Goal: Task Accomplishment & Management: Manage account settings

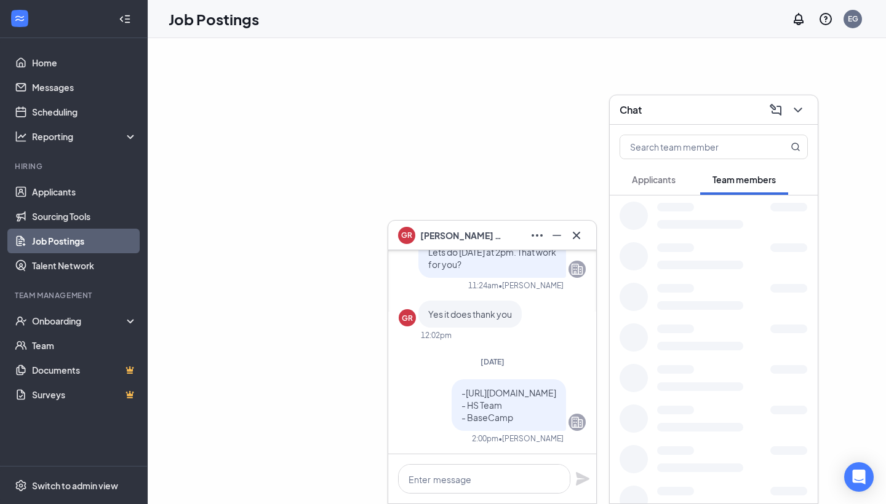
click at [579, 237] on icon "Cross" at bounding box center [576, 235] width 15 height 15
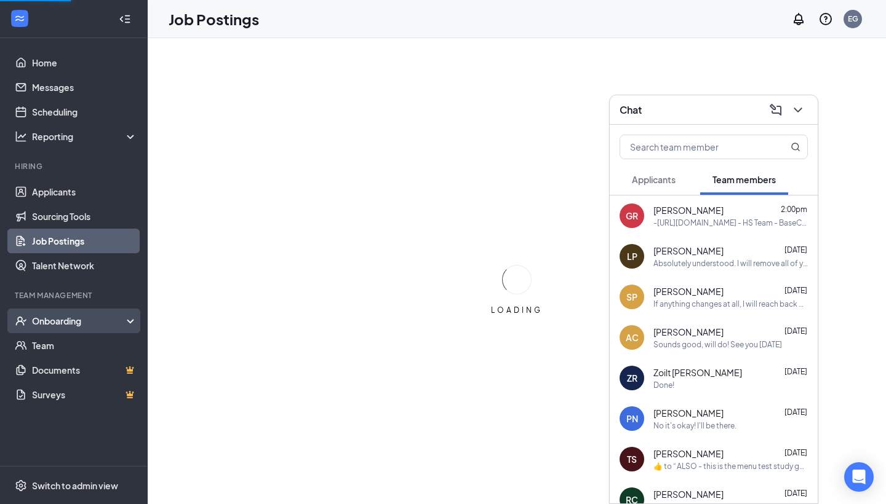
click at [64, 322] on div "Onboarding" at bounding box center [79, 321] width 95 height 12
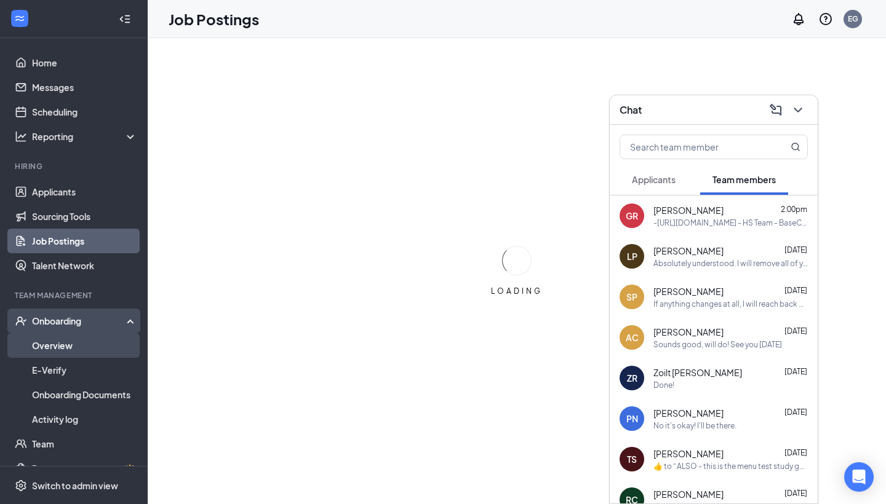
click at [79, 348] on link "Overview" at bounding box center [84, 345] width 105 height 25
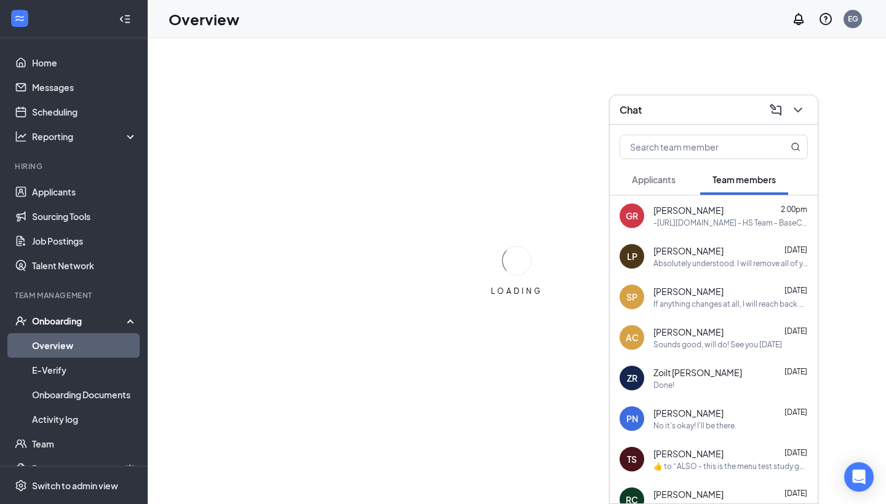
click at [798, 109] on icon "ChevronDown" at bounding box center [797, 110] width 15 height 15
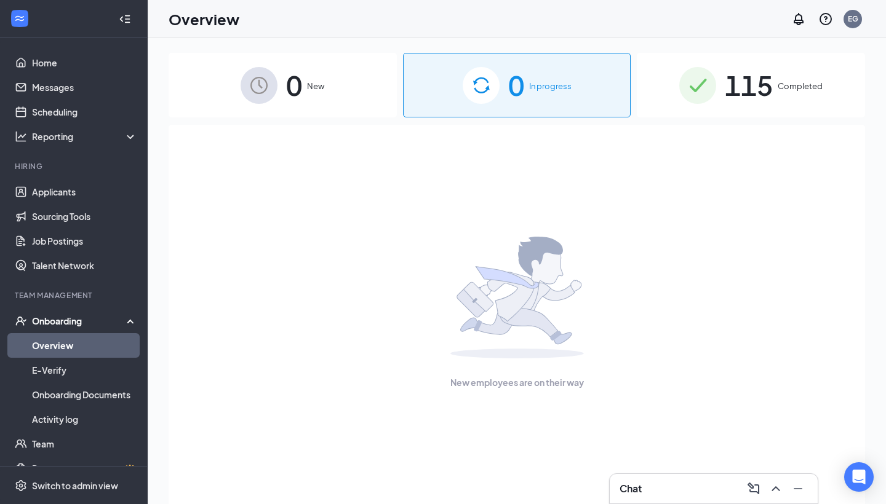
click at [786, 107] on div "115 Completed" at bounding box center [751, 85] width 228 height 65
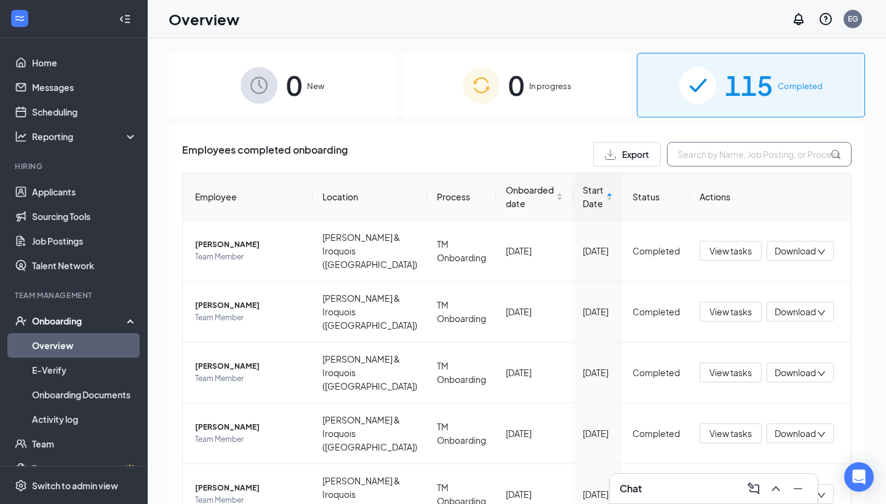
click at [757, 153] on input "text" at bounding box center [759, 154] width 185 height 25
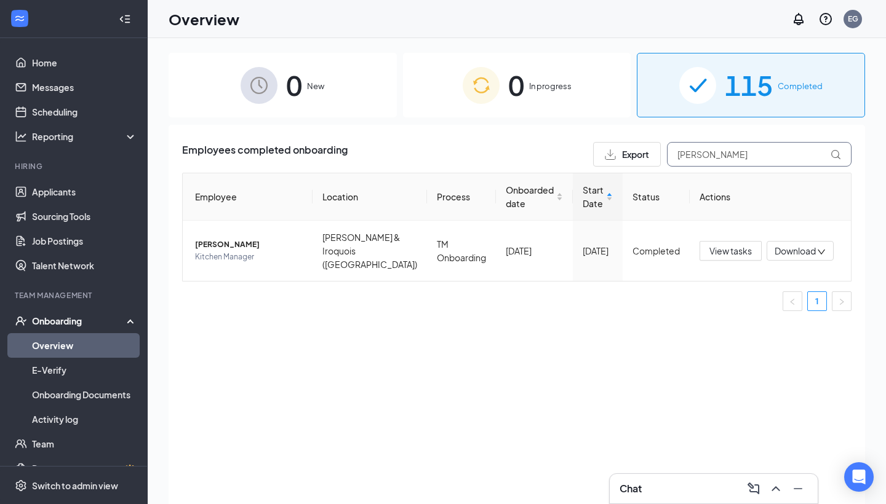
type input "[PERSON_NAME]"
drag, startPoint x: 757, startPoint y: 153, endPoint x: 737, endPoint y: 247, distance: 96.1
click at [737, 247] on span "View tasks" at bounding box center [730, 251] width 42 height 14
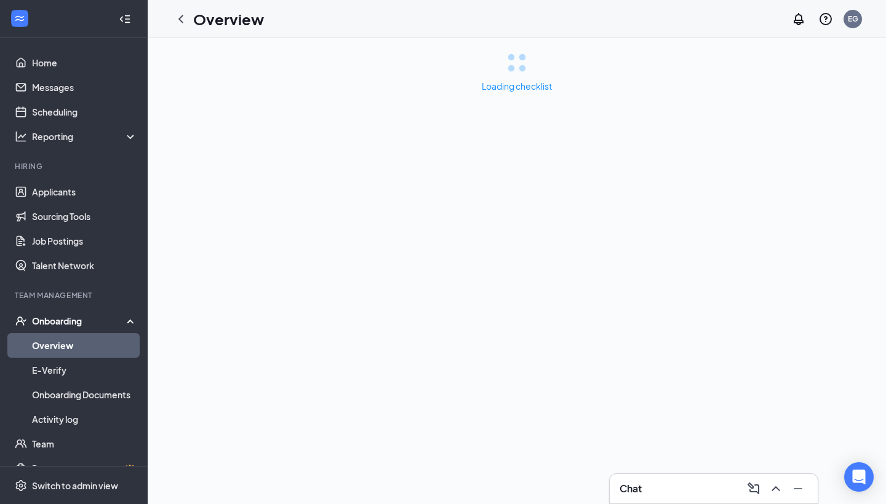
click at [785, 247] on div "Loading checklist" at bounding box center [517, 271] width 738 height 466
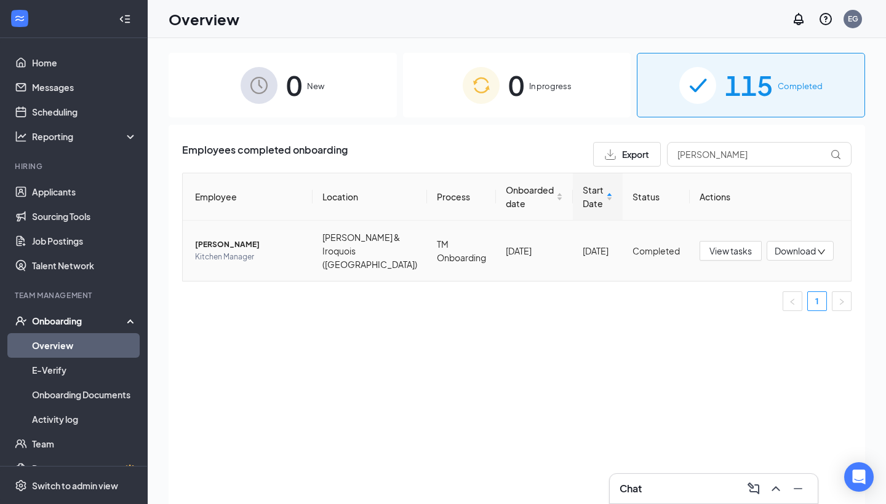
click at [785, 247] on span "Download" at bounding box center [794, 251] width 41 height 13
click at [243, 239] on span "[PERSON_NAME]" at bounding box center [249, 245] width 108 height 12
click at [238, 242] on span "[PERSON_NAME]" at bounding box center [249, 245] width 108 height 12
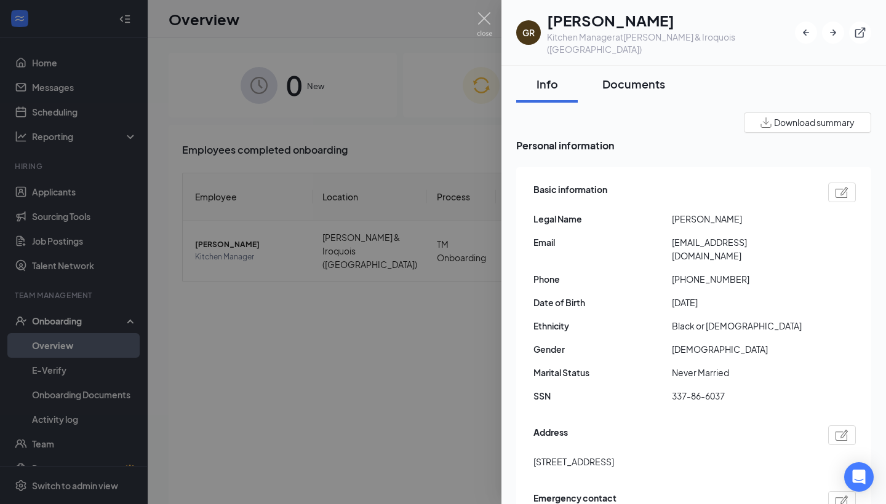
click at [610, 76] on div "Documents" at bounding box center [633, 83] width 63 height 15
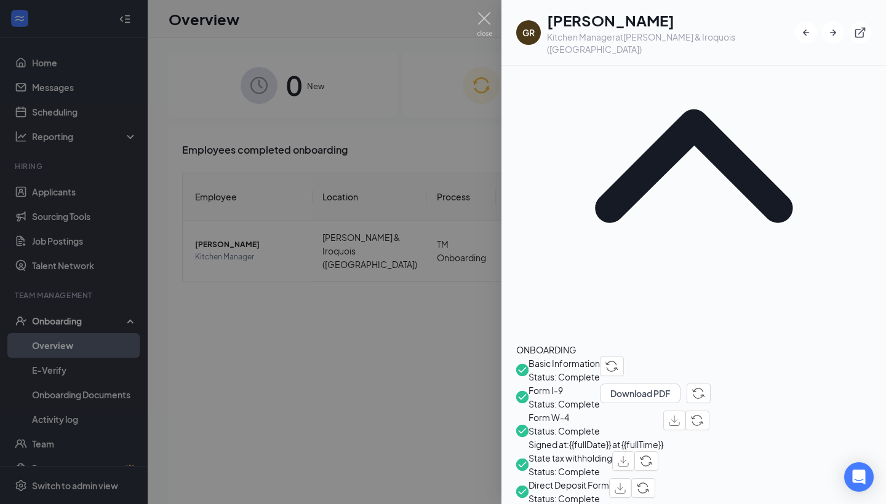
scroll to position [167, 0]
